Goal: Use online tool/utility: Use online tool/utility

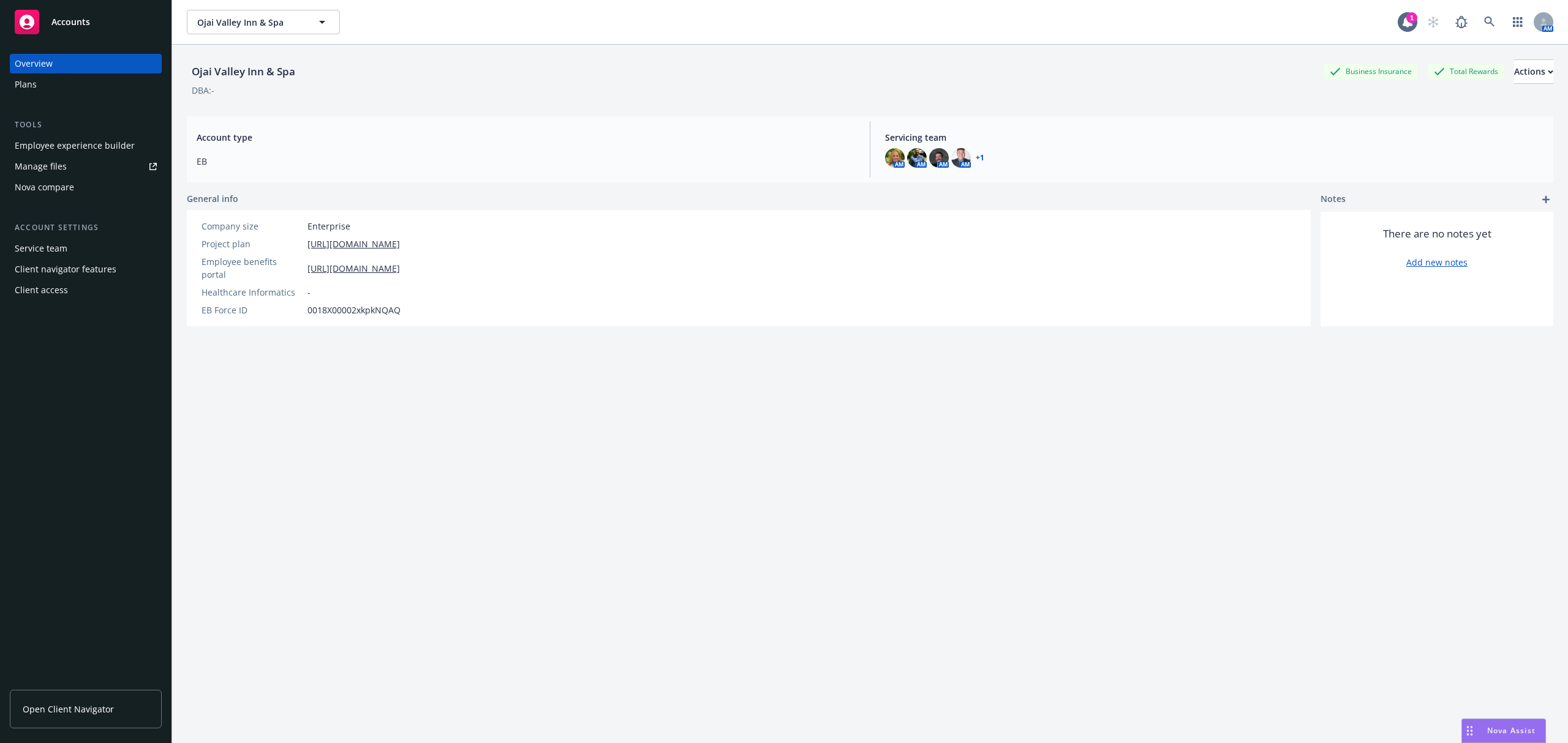
click at [1490, 728] on span "Nova Assist" at bounding box center [1511, 730] width 48 height 10
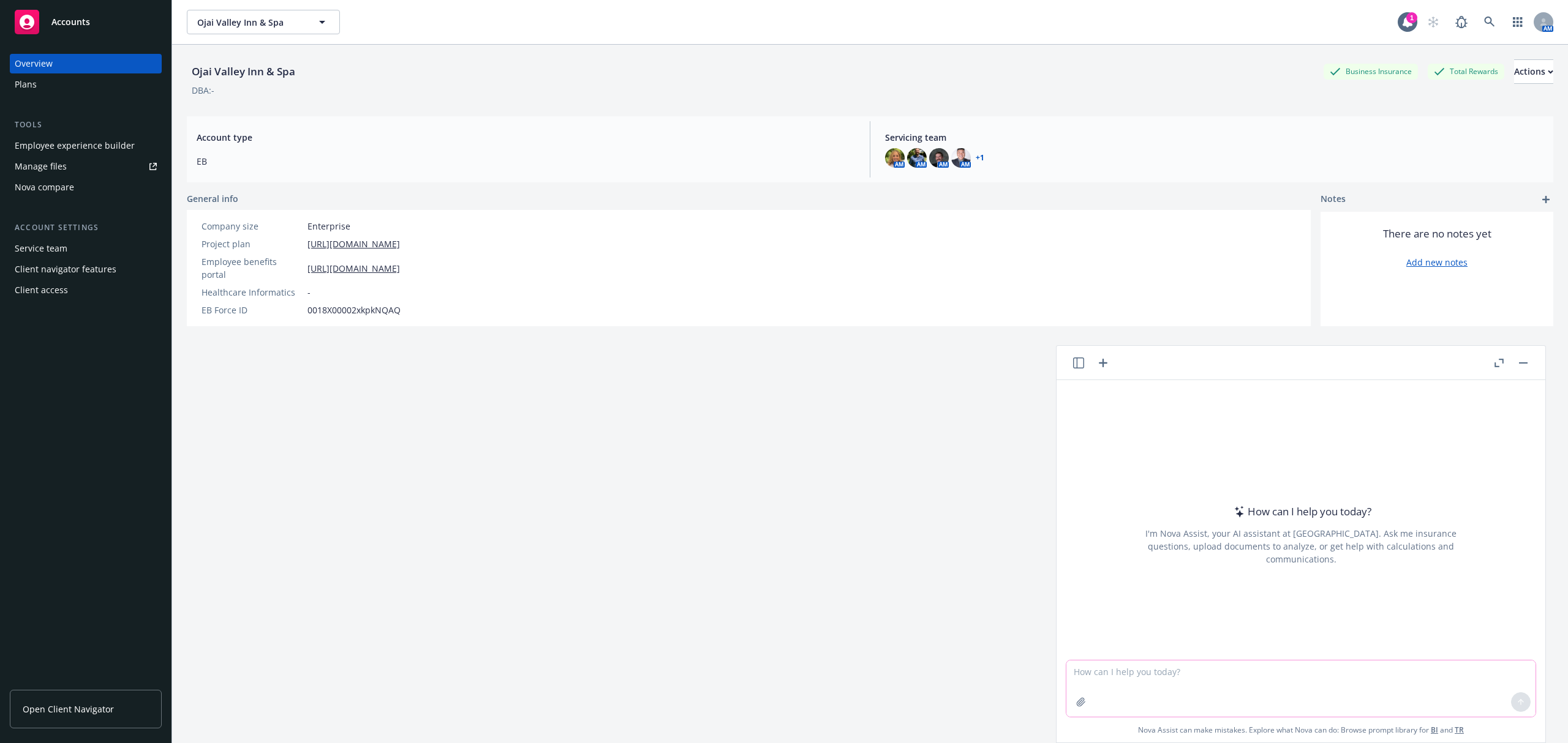
click at [1268, 688] on textarea at bounding box center [1301, 689] width 469 height 56
paste textarea "Task Responsible Party Target Date Completed Date Notes Renewal & Marketing Ana…"
type textarea "can you please put this information into a non-table format, but make is easily…"
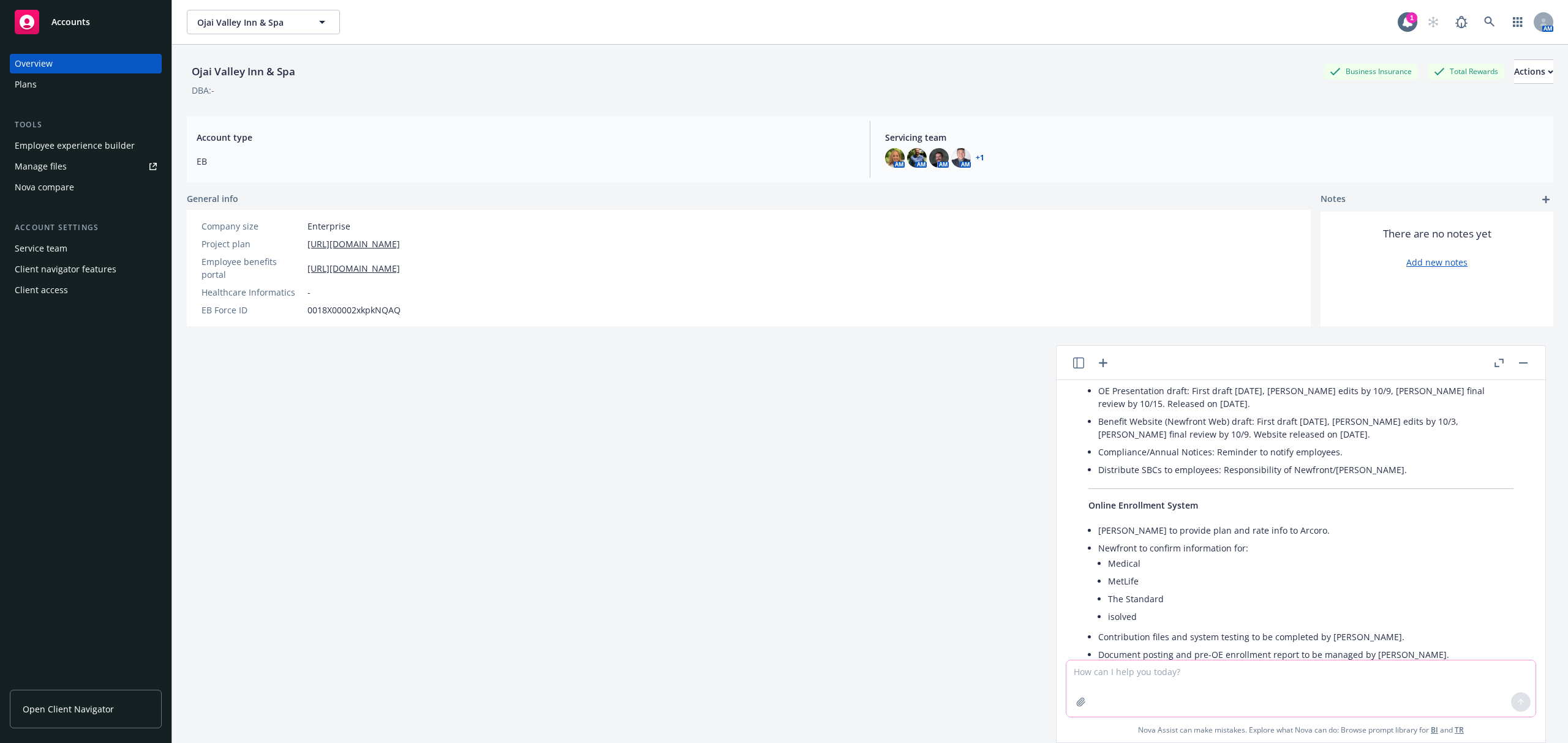
scroll to position [1850, 0]
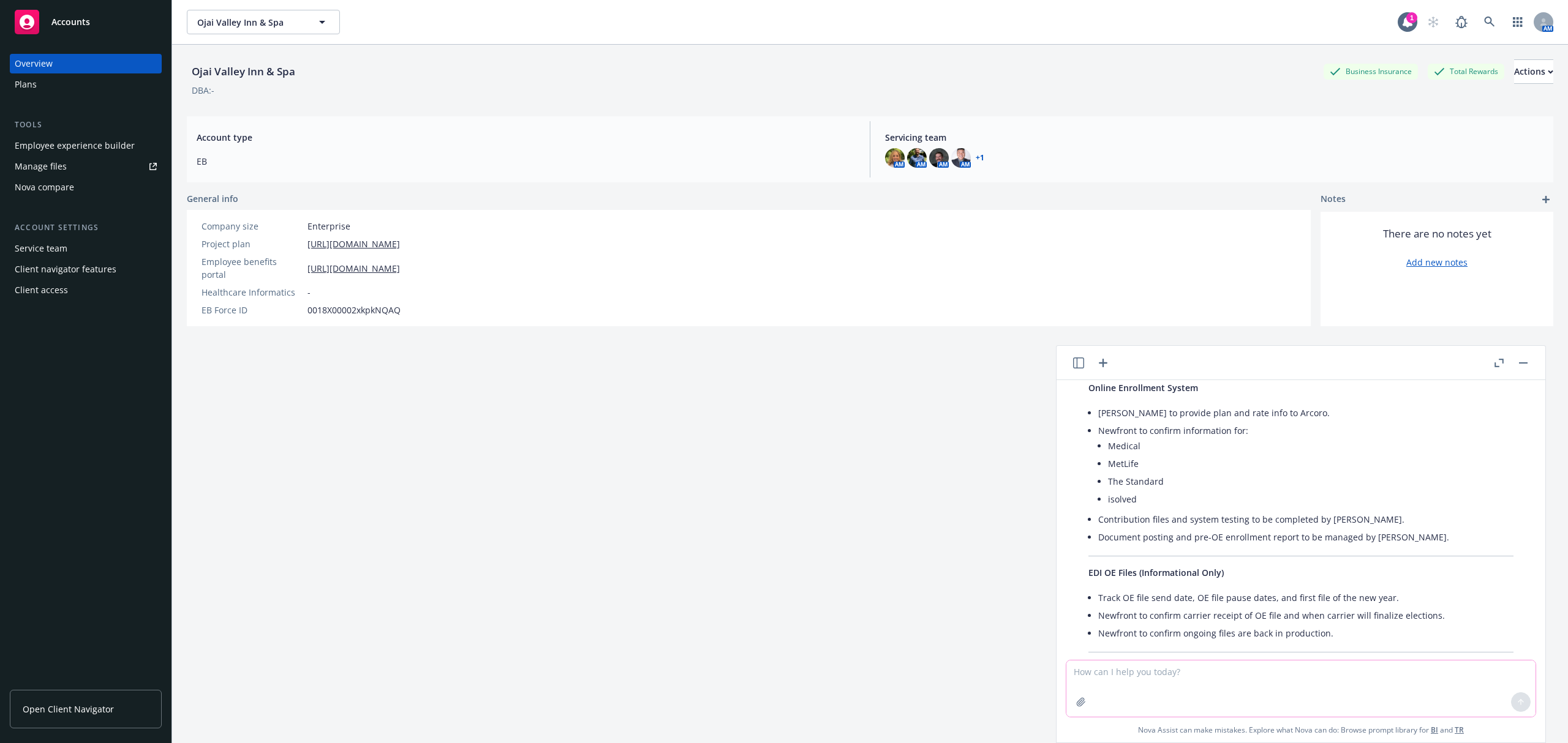
click at [1094, 681] on textarea at bounding box center [1301, 689] width 469 height 56
paste textarea "[URL][DOMAIN_NAME]"
type textarea "can you take this information and make it clear with the task and deadline so t…"
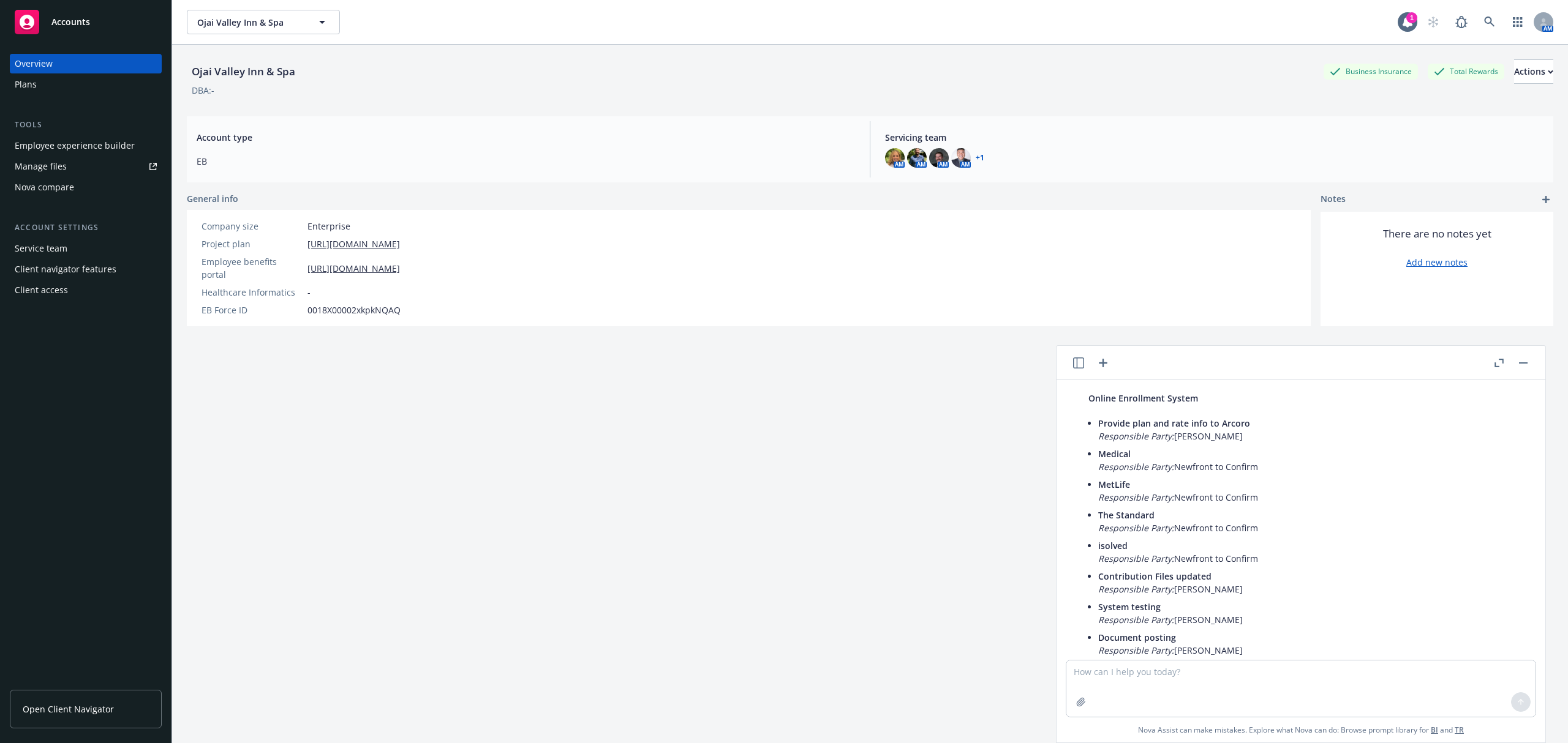
scroll to position [4557, 0]
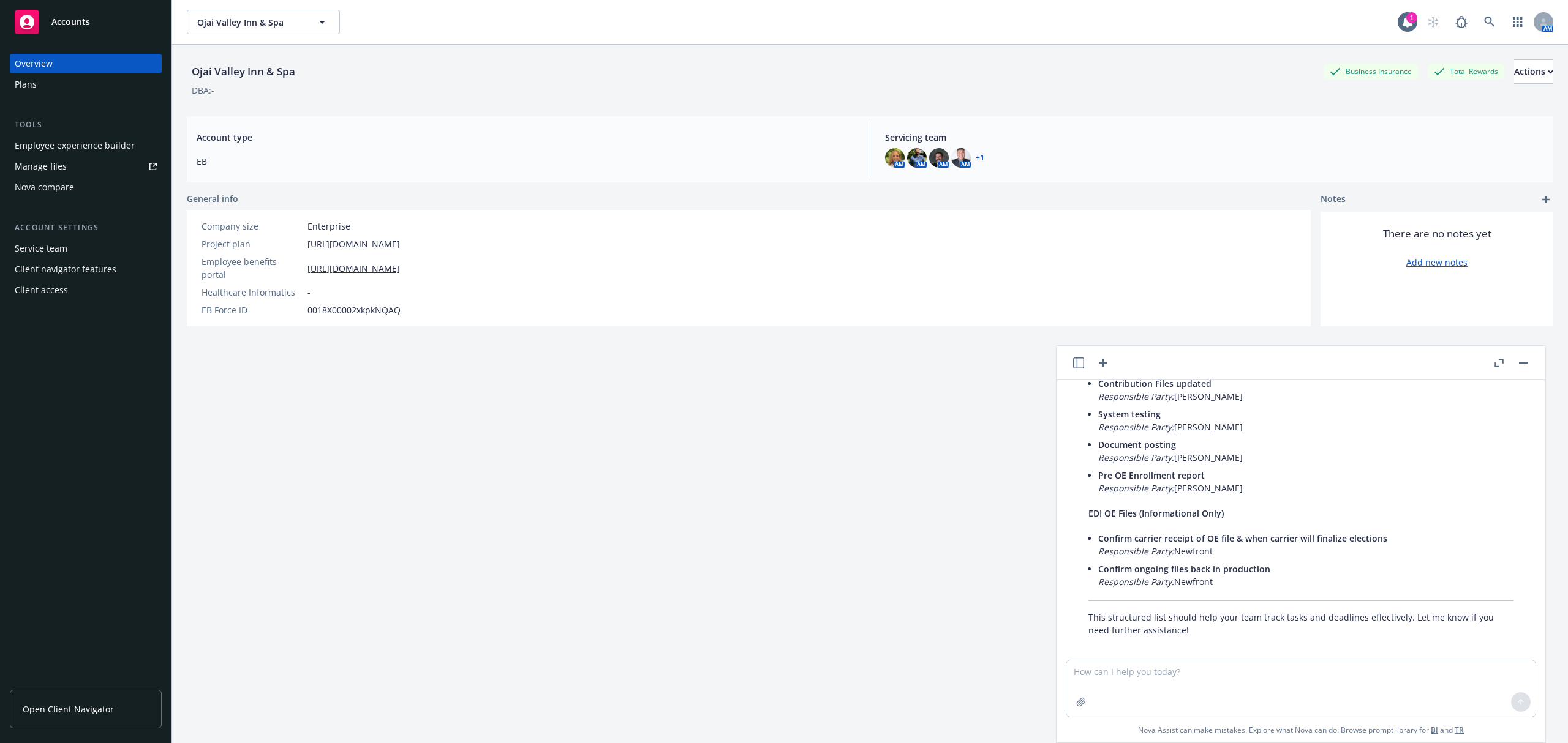
drag, startPoint x: 1248, startPoint y: 569, endPoint x: 1280, endPoint y: 645, distance: 82.5
click at [1256, 645] on div "can you please put this information into a non-table format, but make is easily…" at bounding box center [1300, 520] width 489 height 279
click at [1286, 644] on div "can you please put this information into a non-table format, but make is easily…" at bounding box center [1300, 520] width 489 height 279
